Goal: Task Accomplishment & Management: Use online tool/utility

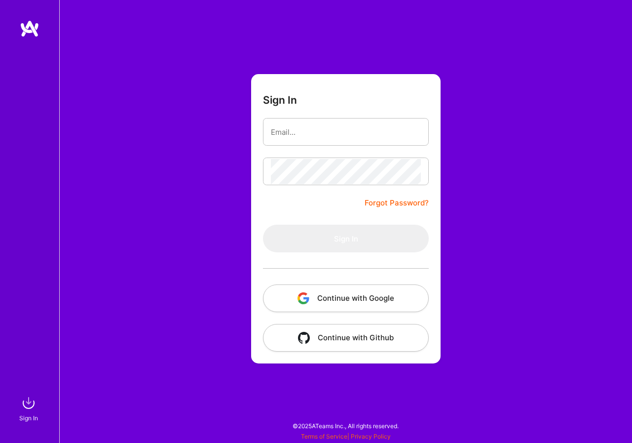
click at [335, 298] on button "Continue with Google" at bounding box center [346, 298] width 166 height 28
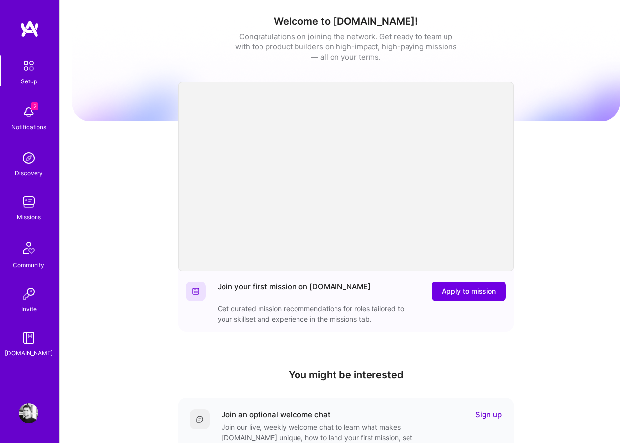
click at [28, 125] on div "Notifications" at bounding box center [28, 127] width 35 height 10
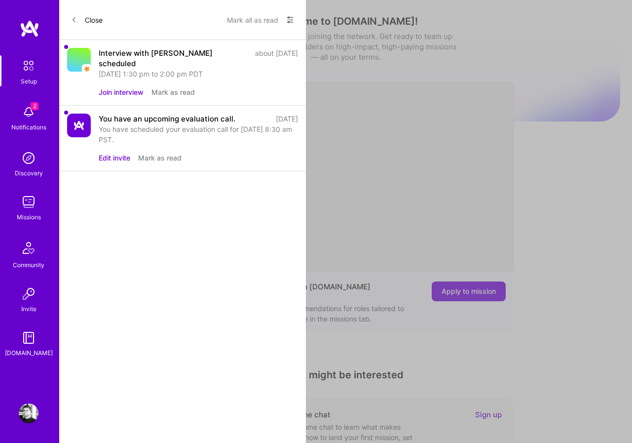
click at [142, 69] on div "[DATE] 1:30 pm to 2:00 pm PDT" at bounding box center [198, 74] width 199 height 10
click at [172, 87] on button "Mark as read" at bounding box center [173, 92] width 43 height 10
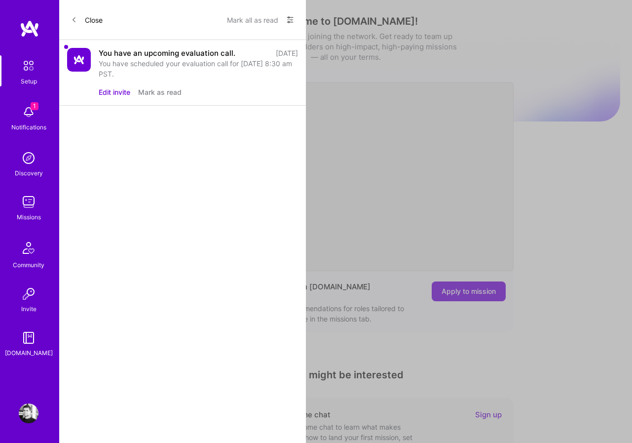
click at [164, 92] on button "Mark as read" at bounding box center [159, 92] width 43 height 10
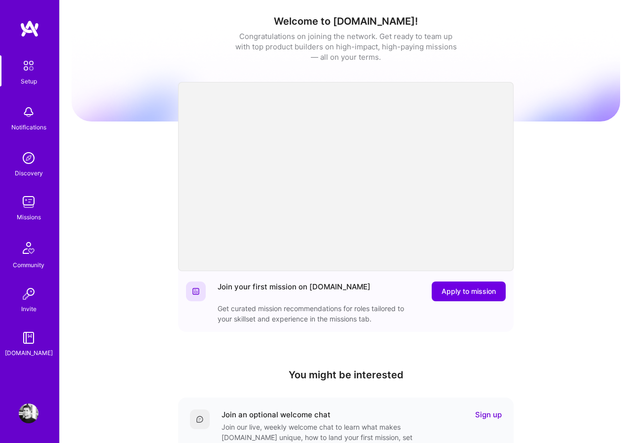
click at [31, 167] on img at bounding box center [29, 158] width 20 height 20
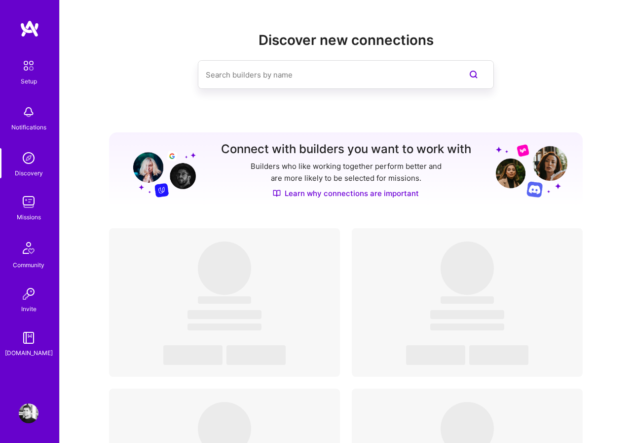
click at [28, 207] on img at bounding box center [29, 202] width 20 height 20
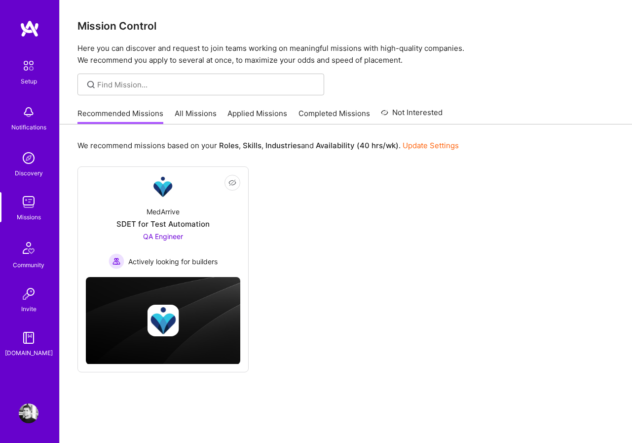
click at [278, 116] on link "Applied Missions" at bounding box center [258, 116] width 60 height 16
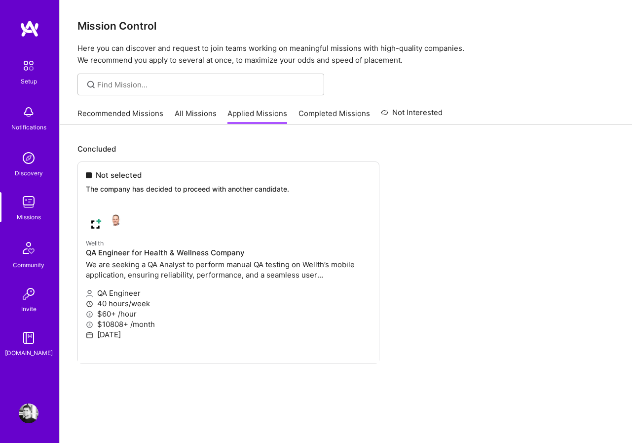
click at [315, 116] on link "Completed Missions" at bounding box center [335, 116] width 72 height 16
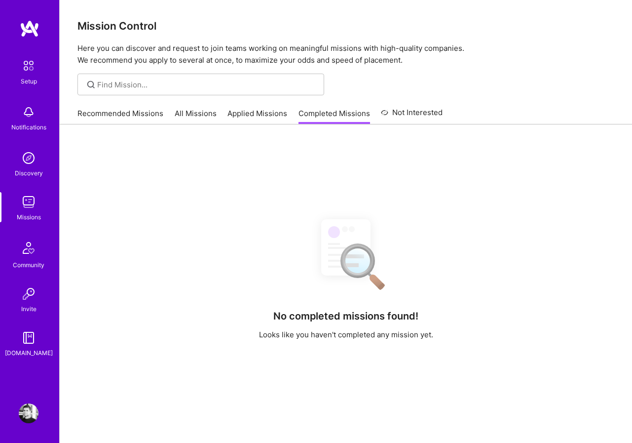
click at [396, 111] on link "Not Interested" at bounding box center [412, 116] width 62 height 18
click at [198, 114] on link "All Missions" at bounding box center [196, 116] width 42 height 16
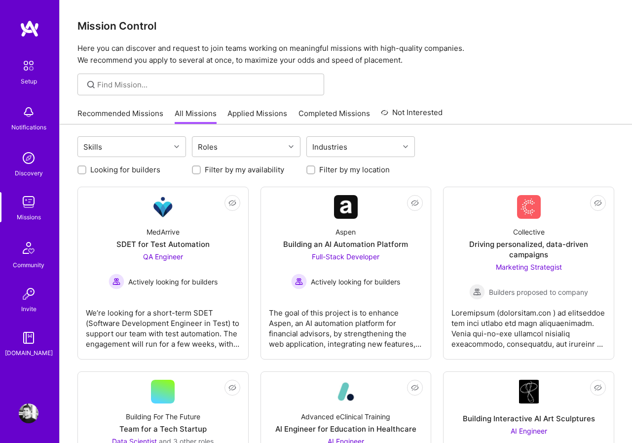
click at [143, 114] on link "Recommended Missions" at bounding box center [121, 116] width 86 height 16
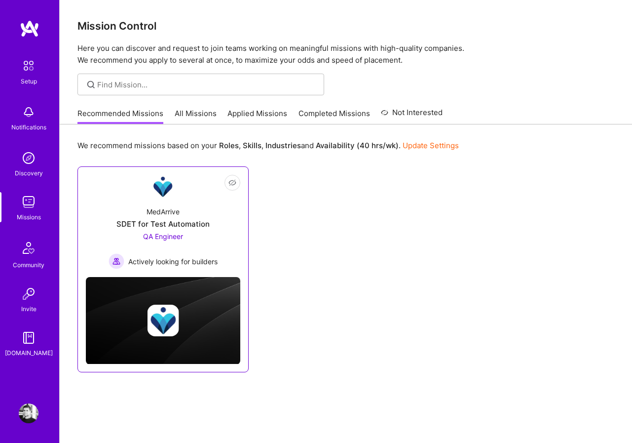
click at [204, 196] on link "Not Interested MedArrive SDET for Test Automation QA Engineer Actively looking …" at bounding box center [163, 222] width 155 height 94
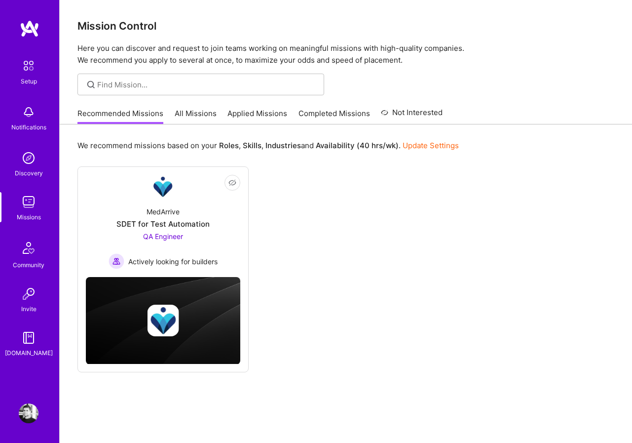
click at [196, 116] on link "All Missions" at bounding box center [196, 116] width 42 height 16
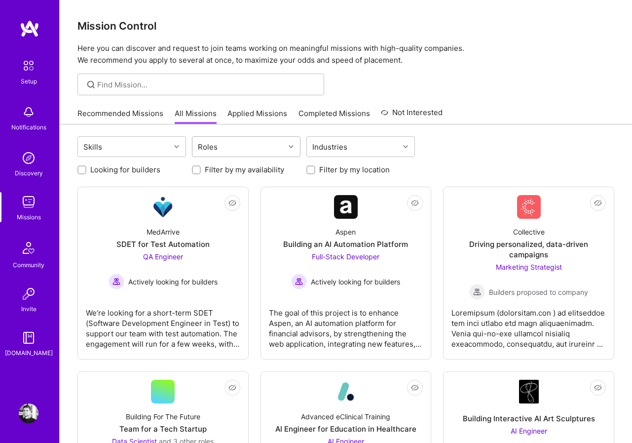
click at [208, 144] on div "Roles" at bounding box center [208, 147] width 25 height 14
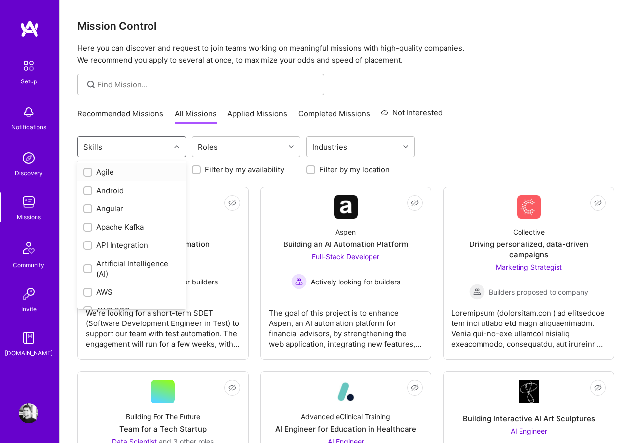
click at [172, 146] on div at bounding box center [177, 146] width 15 height 13
click at [207, 145] on div "Roles" at bounding box center [208, 147] width 25 height 14
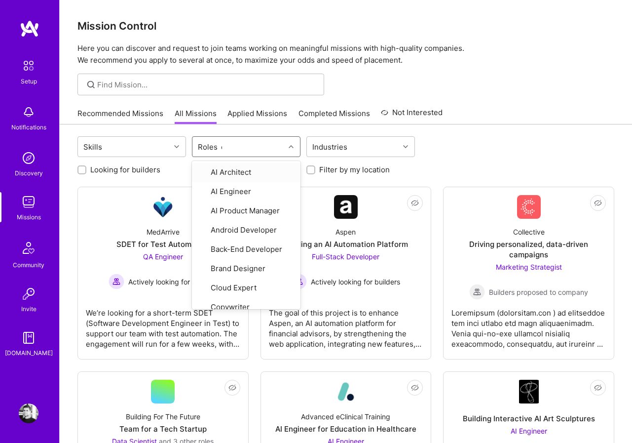
type input "qa"
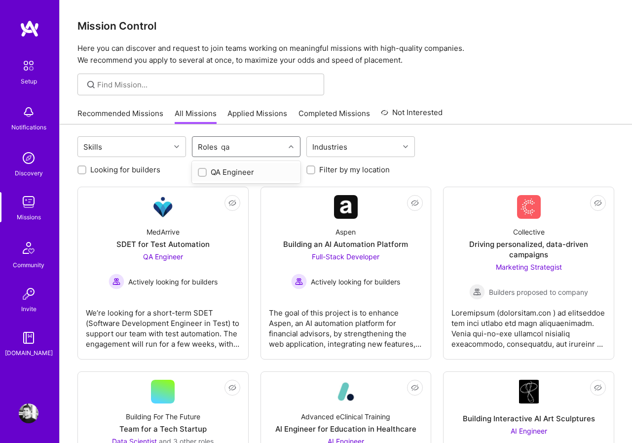
click at [218, 167] on div "QA Engineer" at bounding box center [246, 172] width 97 height 10
checkbox input "true"
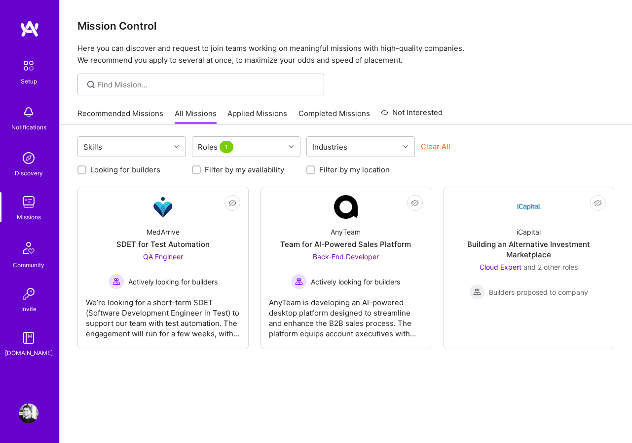
click at [489, 122] on div "Recommended Missions All Missions Applied Missions Completed Missions Not Inter…" at bounding box center [346, 113] width 537 height 21
